Goal: Task Accomplishment & Management: Use online tool/utility

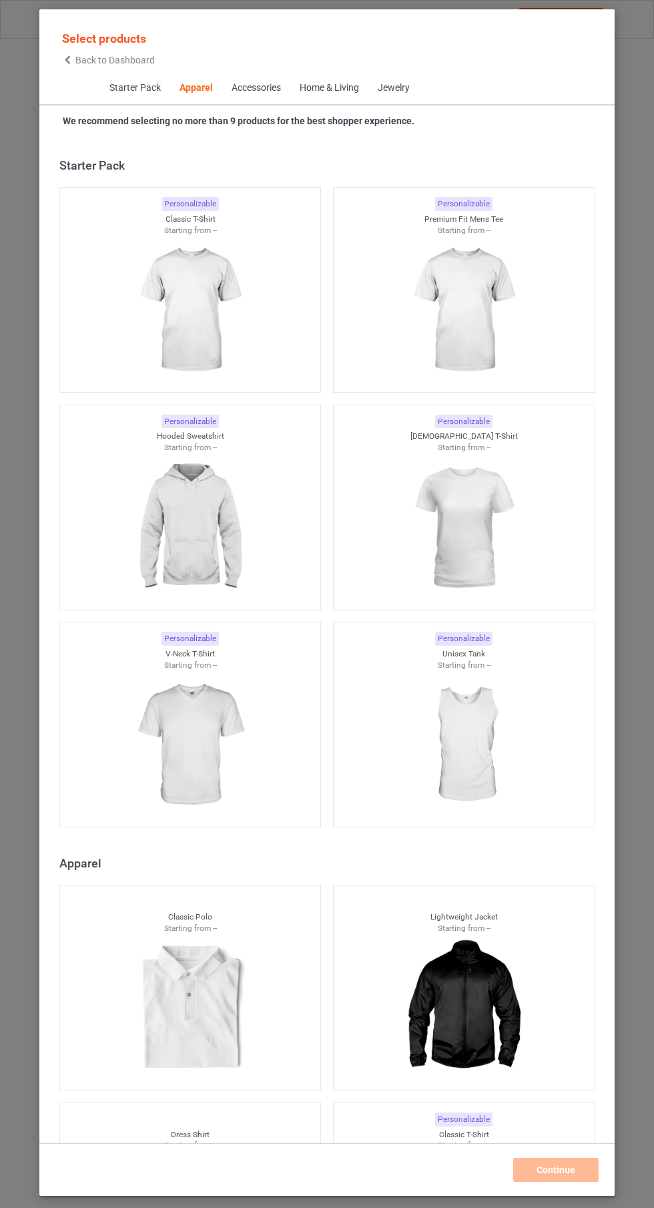
scroll to position [714, 0]
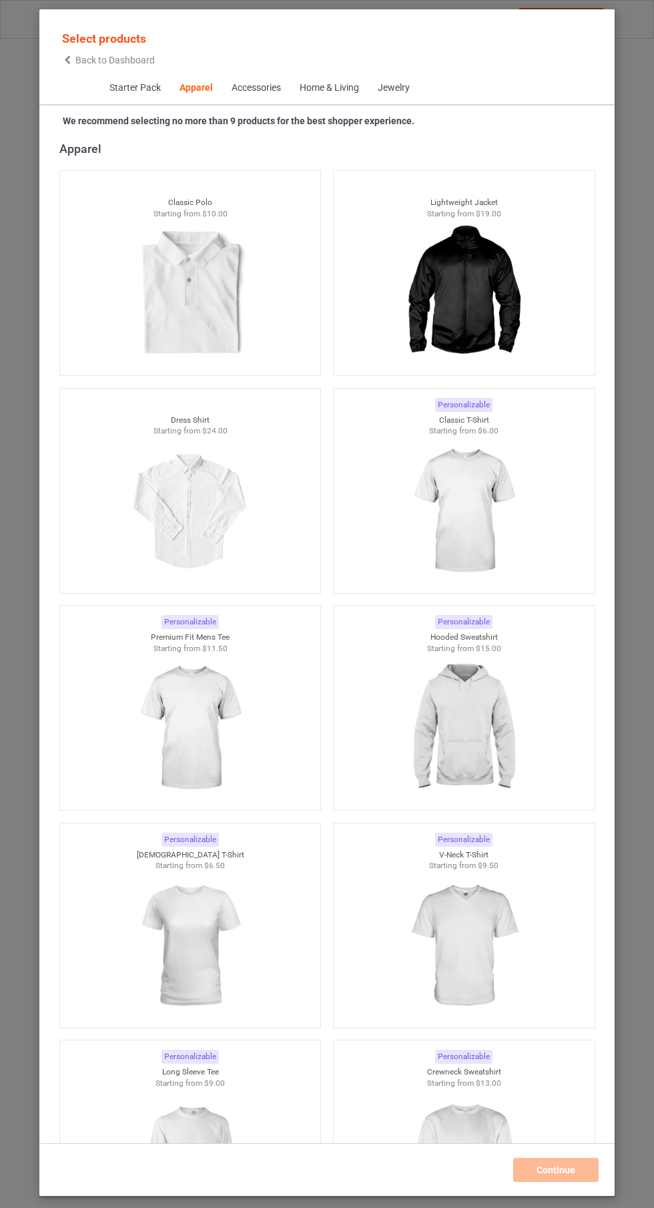
click at [485, 519] on img at bounding box center [464, 512] width 120 height 150
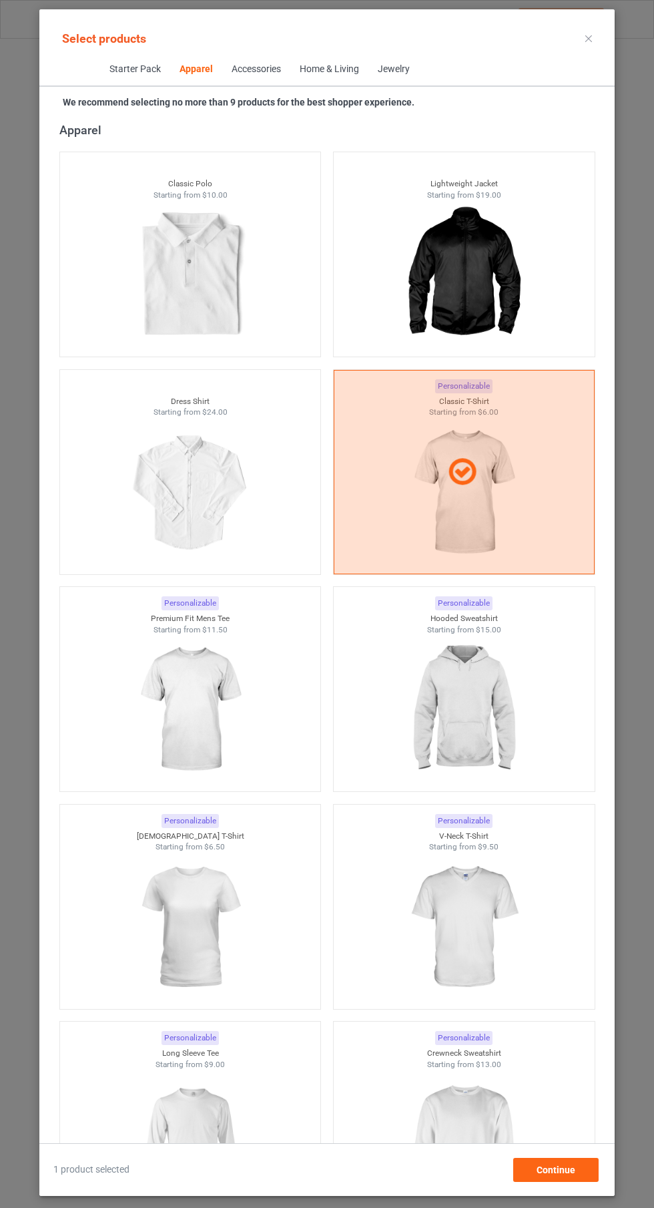
click at [474, 1135] on img at bounding box center [464, 1145] width 120 height 150
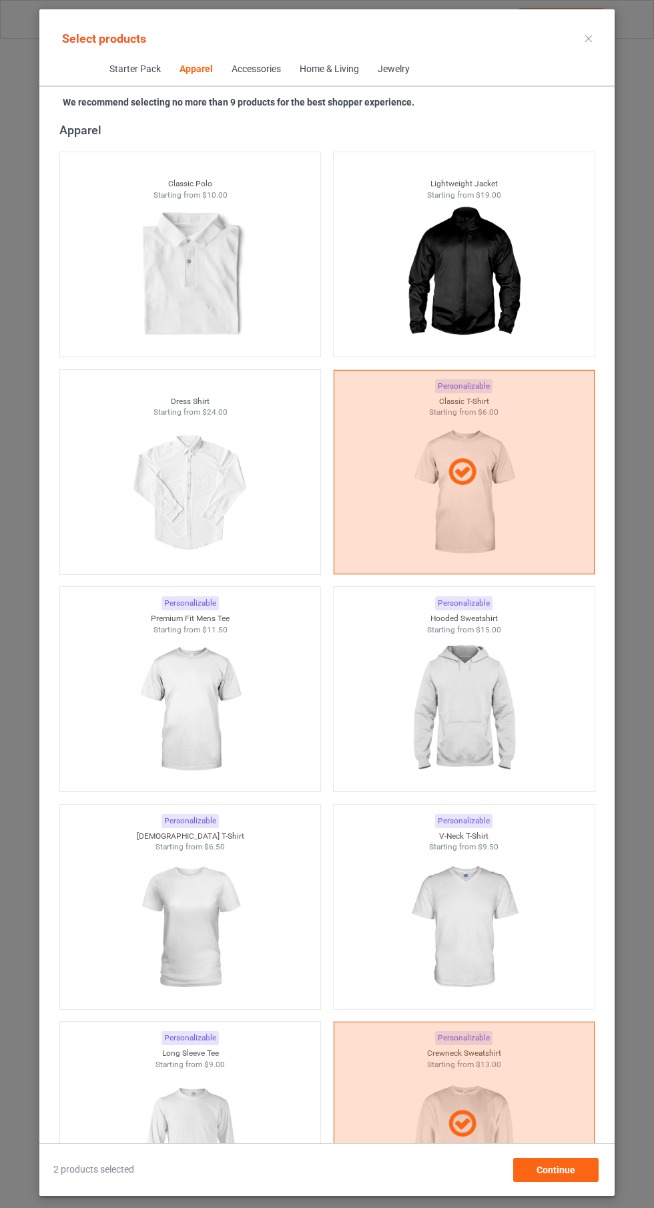
click at [495, 702] on img at bounding box center [464, 710] width 120 height 150
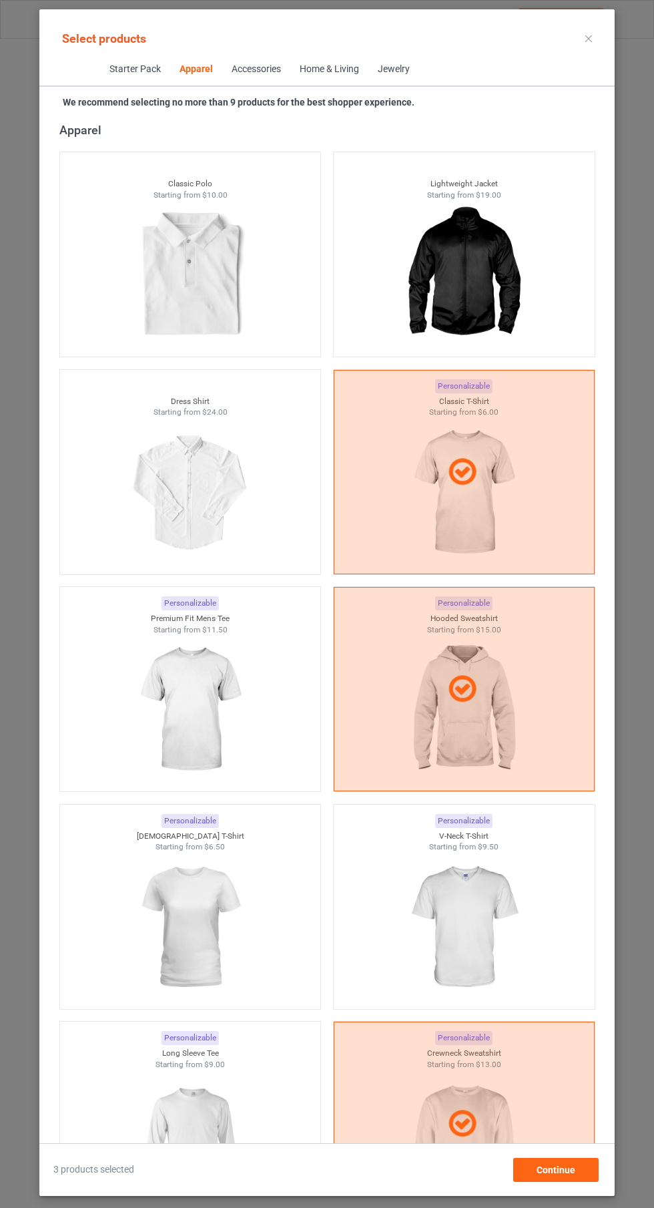
click at [589, 38] on icon at bounding box center [589, 38] width 7 height 7
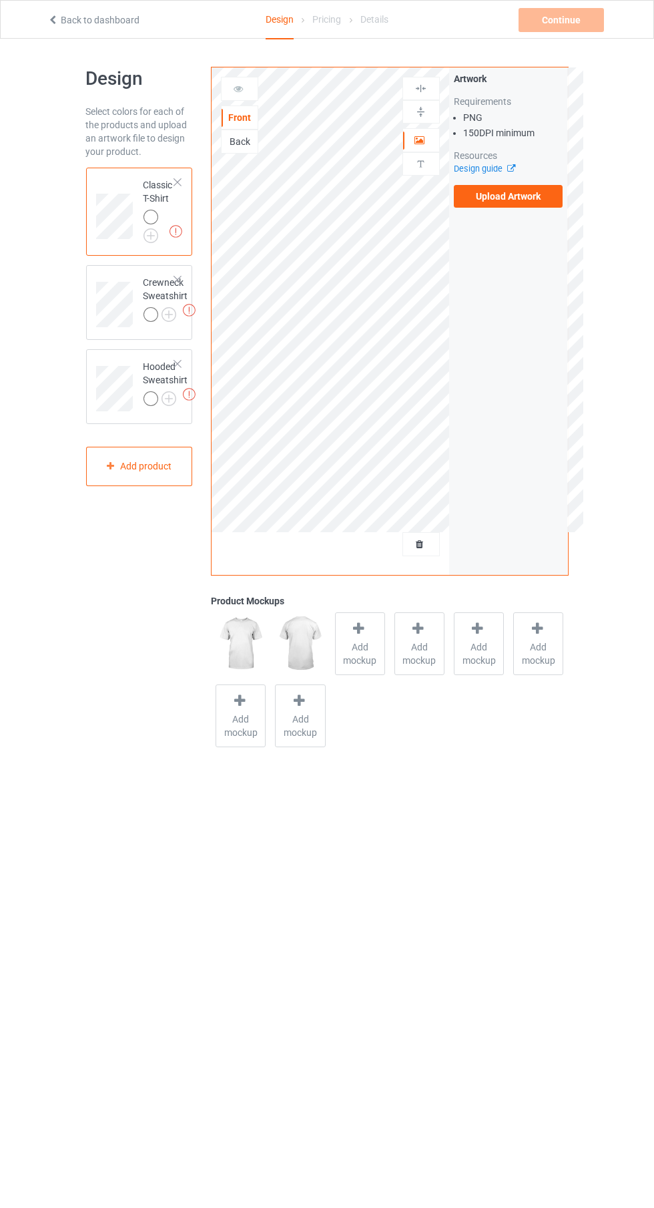
click at [515, 196] on label "Upload Artwork" at bounding box center [509, 196] width 110 height 23
click at [0, 0] on input "Upload Artwork" at bounding box center [0, 0] width 0 height 0
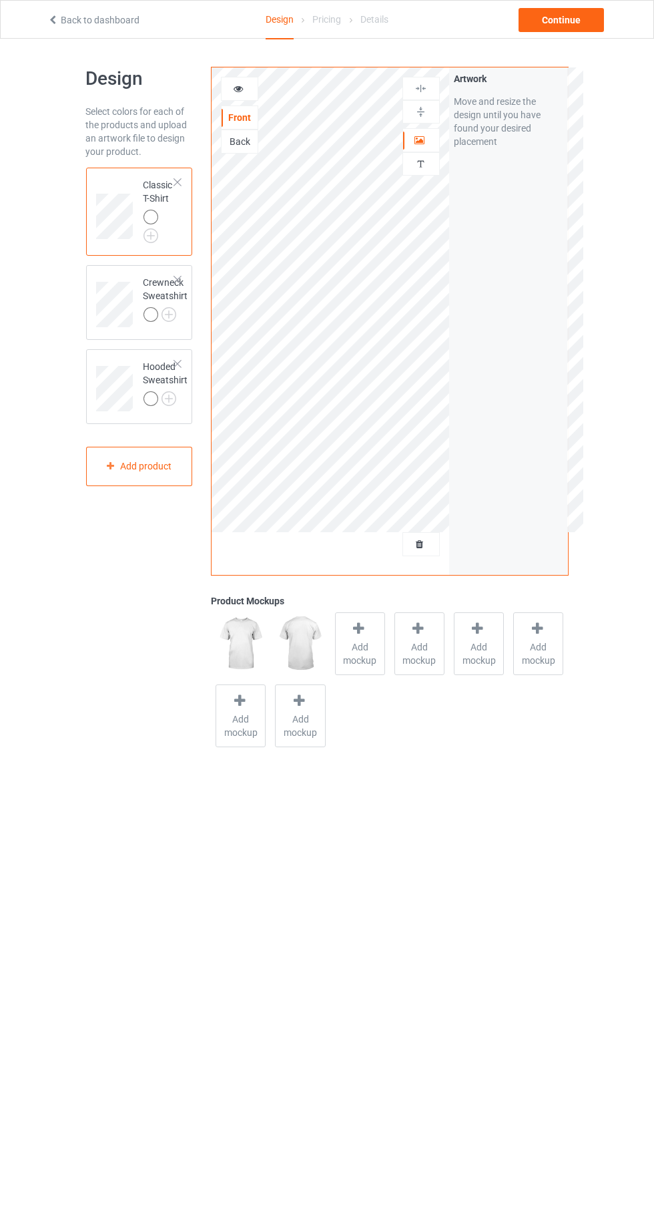
click at [238, 86] on icon at bounding box center [238, 86] width 11 height 9
